Goal: Check status: Check status

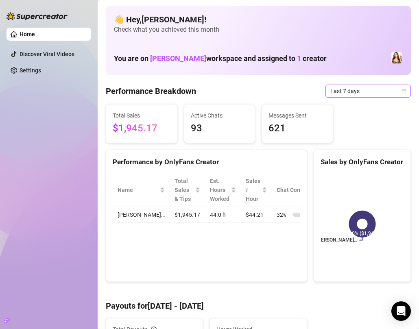
click at [406, 91] on icon "calendar" at bounding box center [404, 91] width 5 height 5
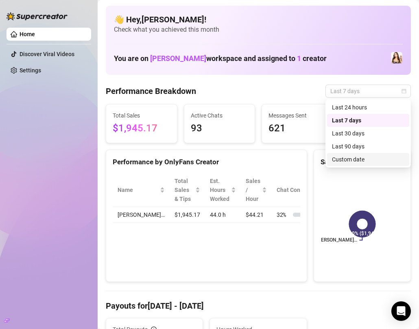
click at [343, 159] on div "Custom date" at bounding box center [368, 159] width 72 height 9
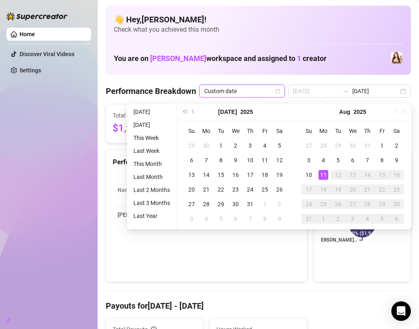
type input "2025-08-11"
click at [325, 175] on div "11" at bounding box center [324, 175] width 10 height 10
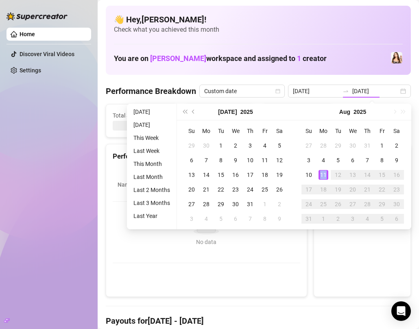
type input "2025-08-11"
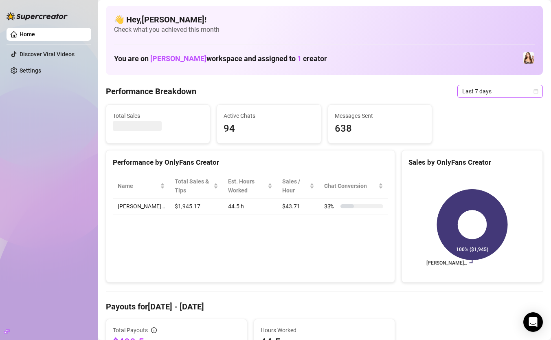
click at [535, 94] on span "Last 7 days" at bounding box center [500, 91] width 76 height 12
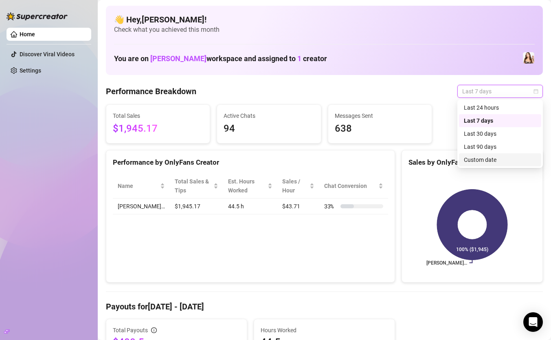
click at [473, 160] on div "Custom date" at bounding box center [500, 159] width 72 height 9
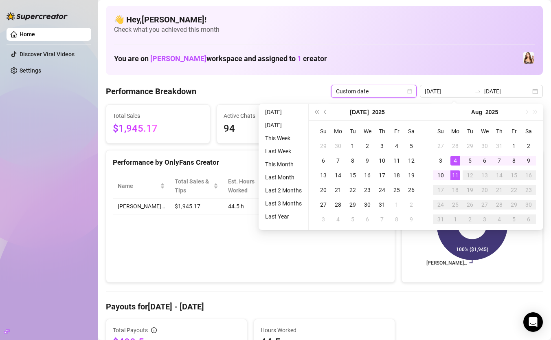
type input "2025-08-11"
click at [460, 174] on td "11" at bounding box center [455, 175] width 15 height 15
click at [454, 176] on div "11" at bounding box center [455, 175] width 10 height 10
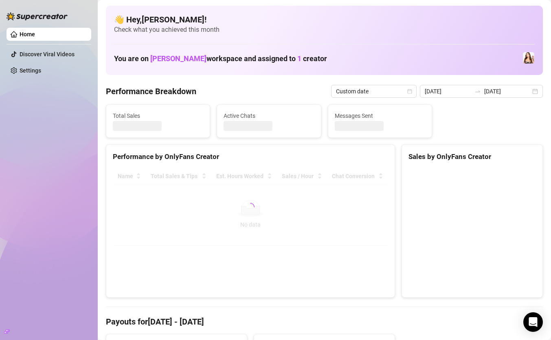
type input "2025-08-11"
